Goal: Information Seeking & Learning: Learn about a topic

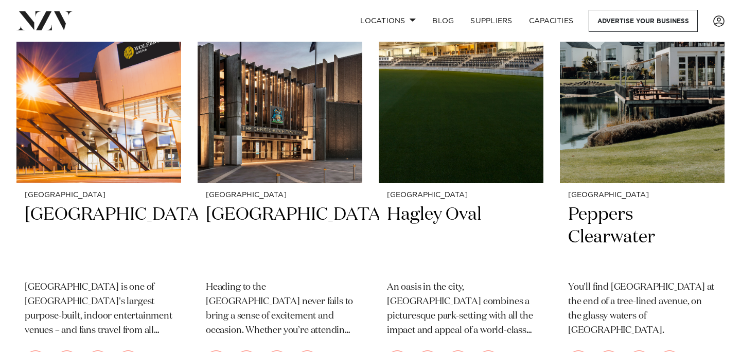
scroll to position [1389, 0]
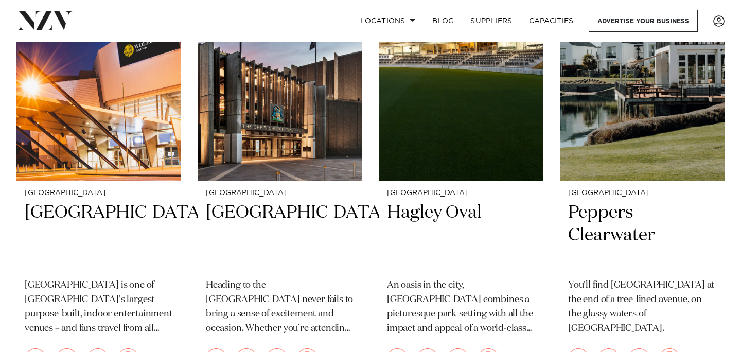
drag, startPoint x: 578, startPoint y: 67, endPoint x: 412, endPoint y: 4, distance: 177.8
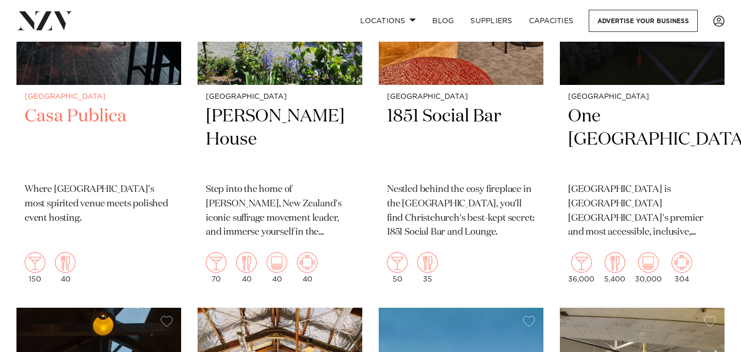
scroll to position [1930, 0]
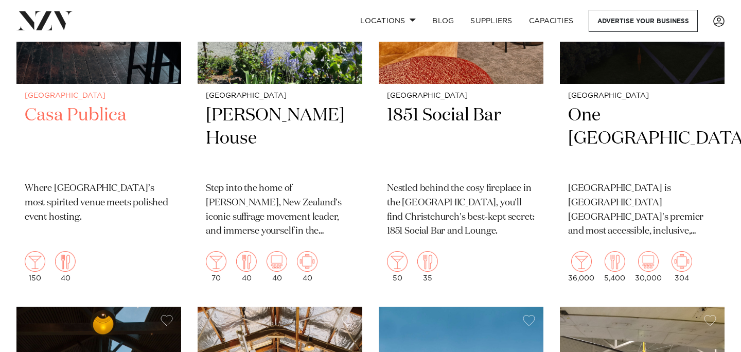
click at [98, 131] on h2 "Casa Publica" at bounding box center [99, 139] width 148 height 70
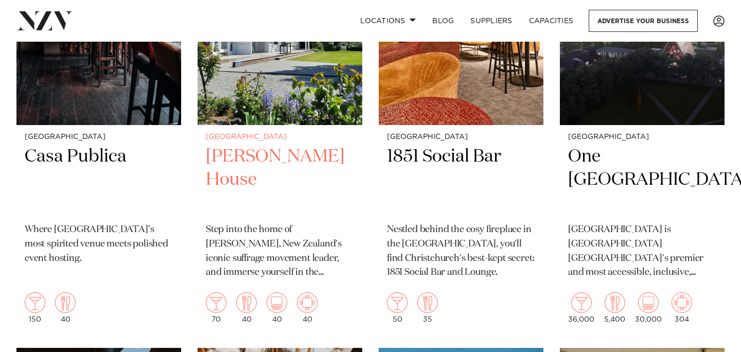
scroll to position [1895, 0]
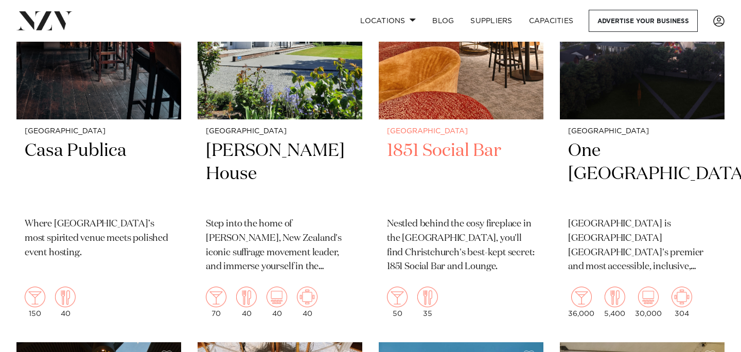
click at [499, 105] on img at bounding box center [461, 9] width 165 height 221
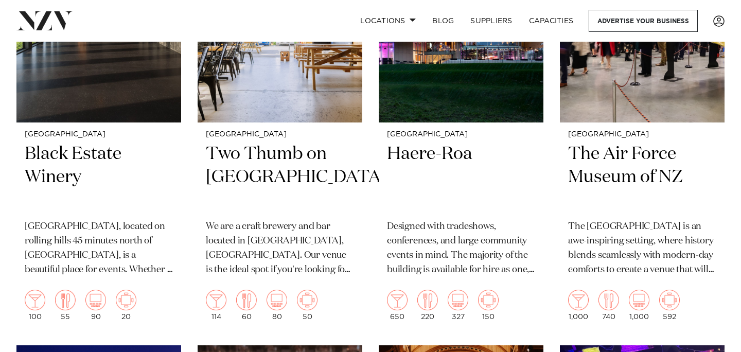
scroll to position [2320, 0]
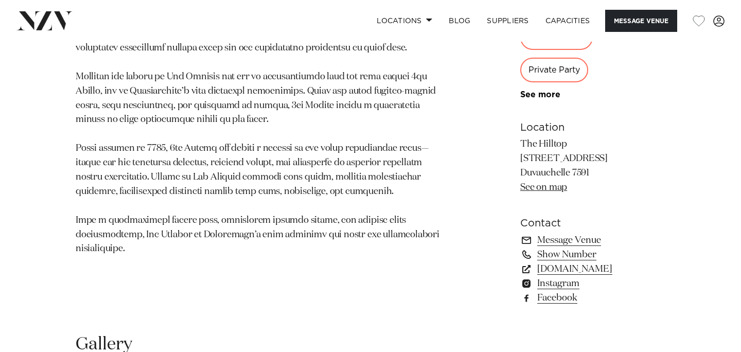
scroll to position [689, 0]
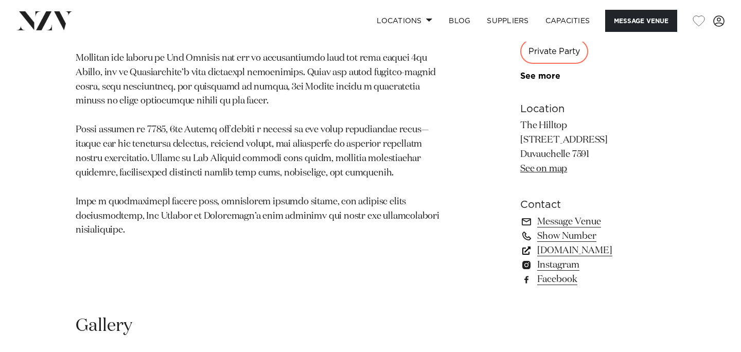
click at [546, 244] on link "www.thehilltop.co.nz" at bounding box center [592, 251] width 145 height 14
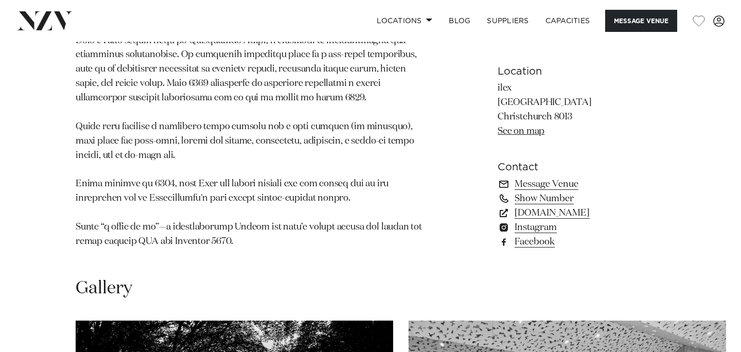
scroll to position [701, 0]
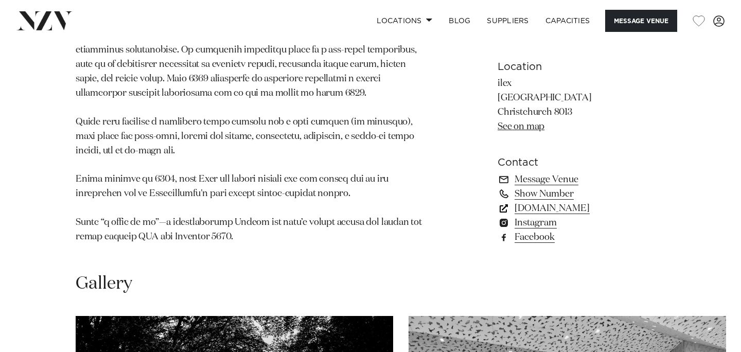
click at [520, 201] on link "[DOMAIN_NAME]" at bounding box center [582, 208] width 168 height 14
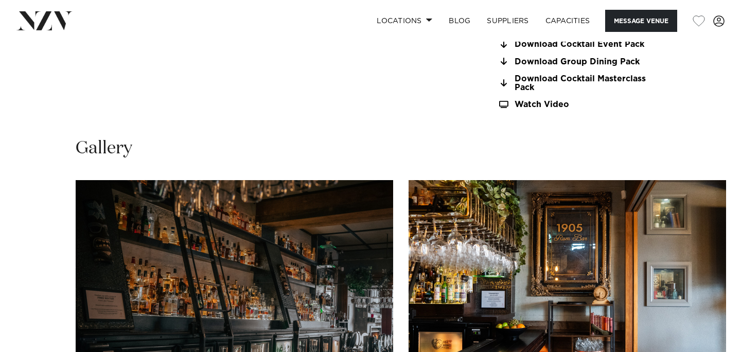
scroll to position [882, 0]
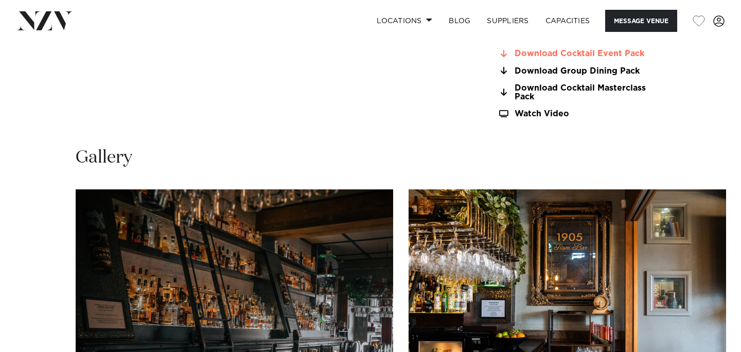
click at [527, 54] on link "Download Cocktail Event Pack" at bounding box center [582, 53] width 168 height 9
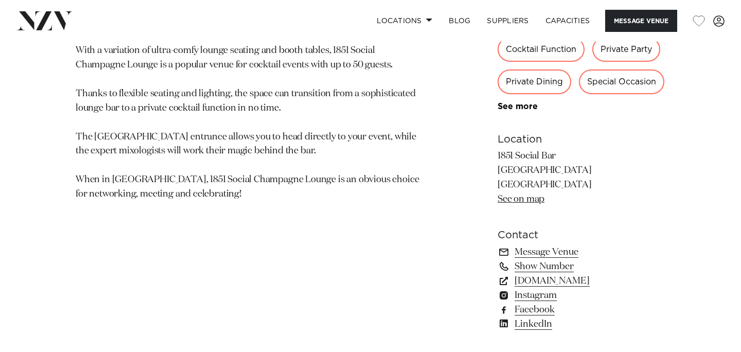
scroll to position [672, 0]
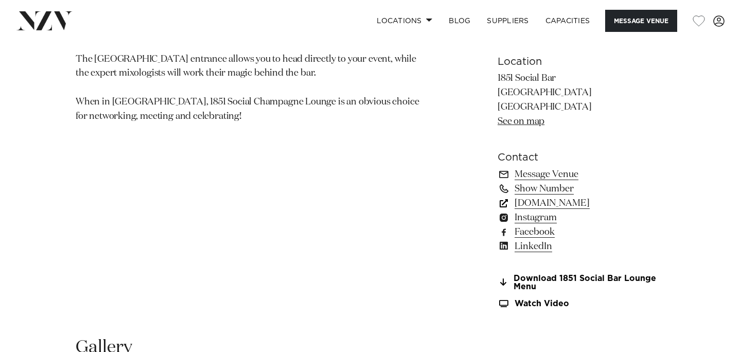
click at [540, 205] on link "[DOMAIN_NAME]" at bounding box center [582, 203] width 168 height 14
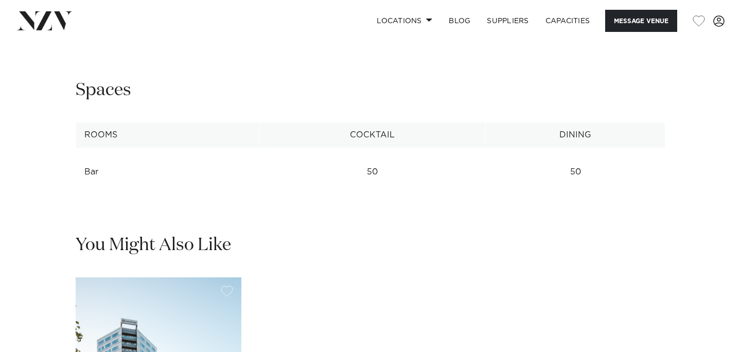
scroll to position [1307, 0]
